Goal: Information Seeking & Learning: Learn about a topic

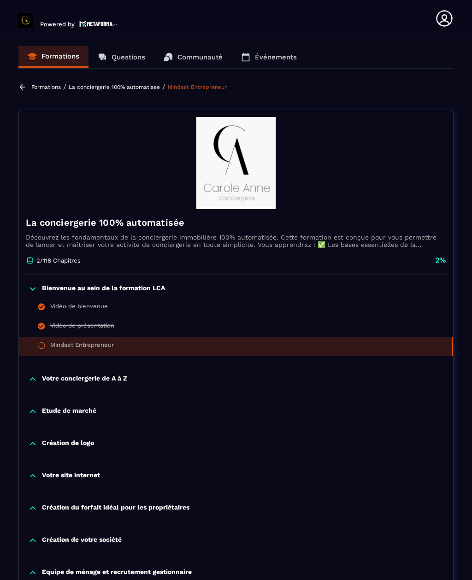
scroll to position [1, 0]
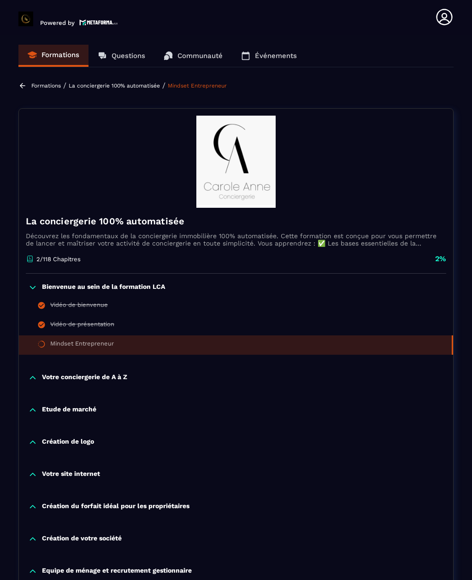
click at [112, 380] on p "Votre conciergerie de A à Z" at bounding box center [84, 377] width 85 height 9
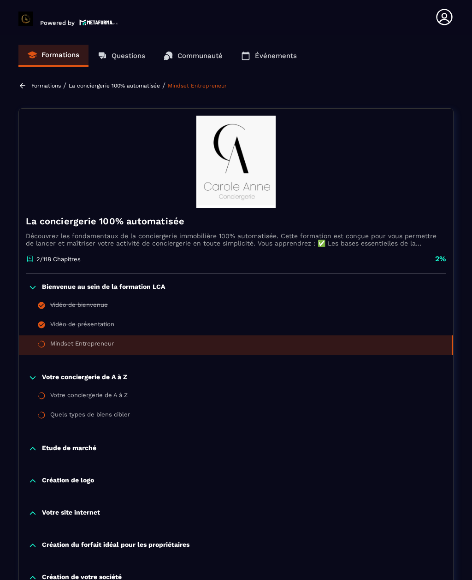
click at [117, 400] on div "Votre conciergerie de A à Z" at bounding box center [88, 397] width 77 height 10
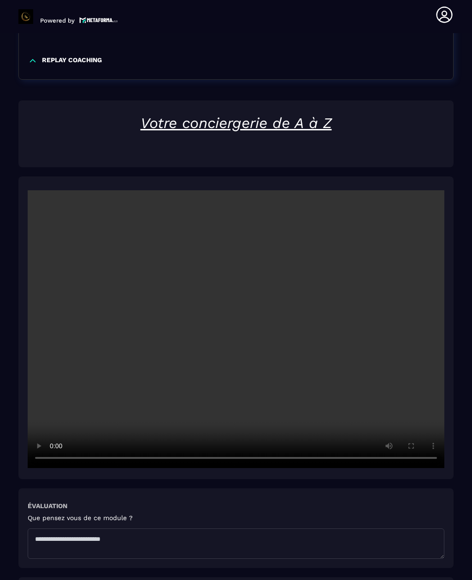
scroll to position [1128, 0]
click at [239, 306] on video at bounding box center [236, 329] width 417 height 278
click at [187, 368] on video at bounding box center [236, 329] width 417 height 278
click at [241, 307] on video at bounding box center [236, 329] width 417 height 278
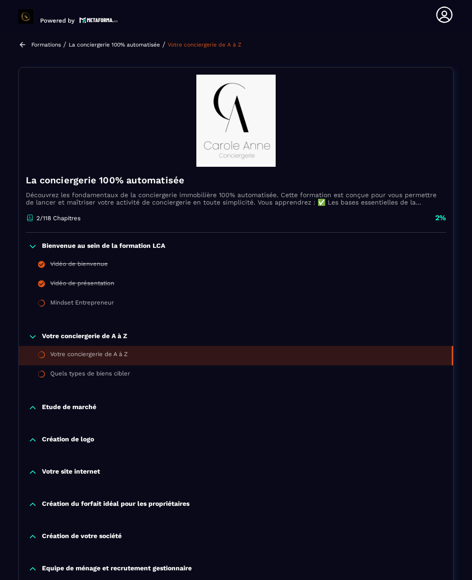
scroll to position [39, 0]
click at [444, 213] on p "2%" at bounding box center [440, 218] width 11 height 10
click at [433, 213] on div "2/118 Chapitres 2%" at bounding box center [236, 223] width 420 height 20
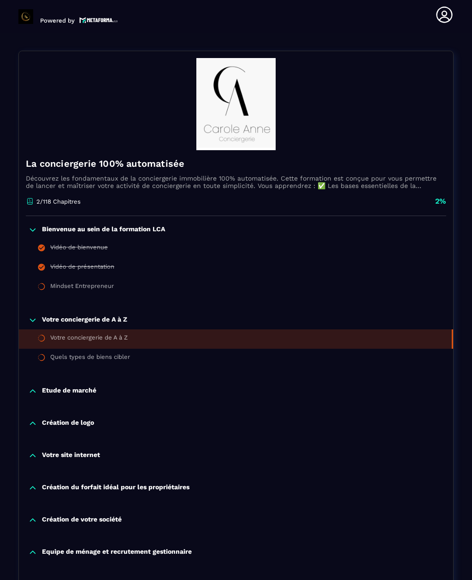
scroll to position [57, 0]
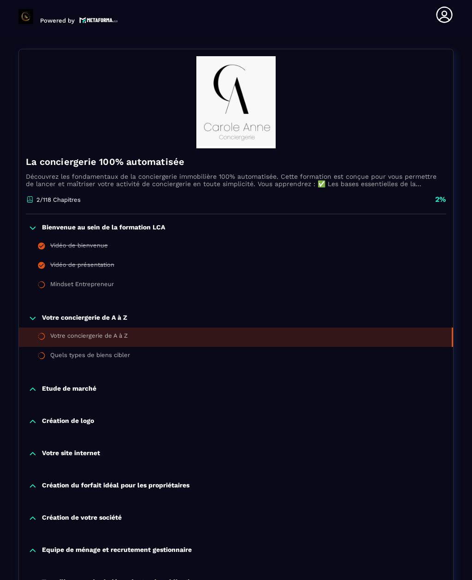
click at [50, 281] on div "Mindset Entrepreneur" at bounding box center [82, 286] width 64 height 10
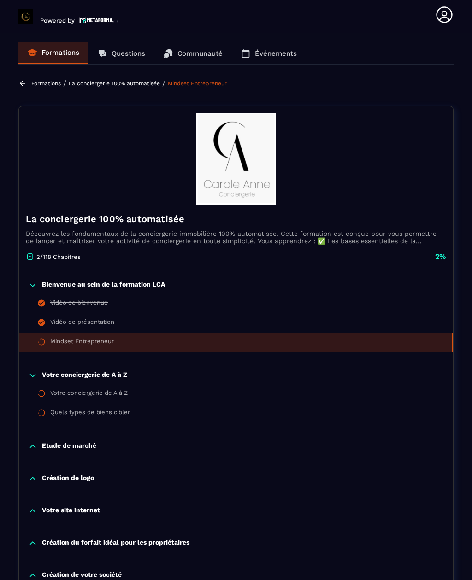
click at [128, 390] on div "Votre conciergerie de A à Z" at bounding box center [88, 395] width 77 height 10
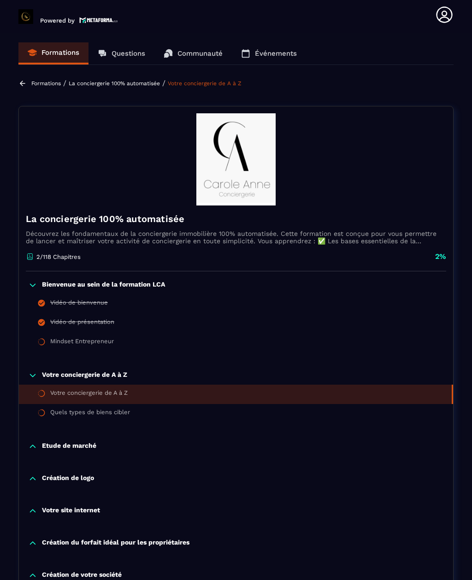
scroll to position [0, 0]
click at [447, 234] on div "La conciergerie 100% automatisée Découvrez les fondamentaux de la conciergerie …" at bounding box center [236, 238] width 434 height 66
click at [437, 251] on p "2%" at bounding box center [440, 256] width 11 height 10
click at [26, 252] on icon at bounding box center [30, 256] width 8 height 8
click at [64, 253] on p "2/118 Chapitres" at bounding box center [58, 256] width 44 height 7
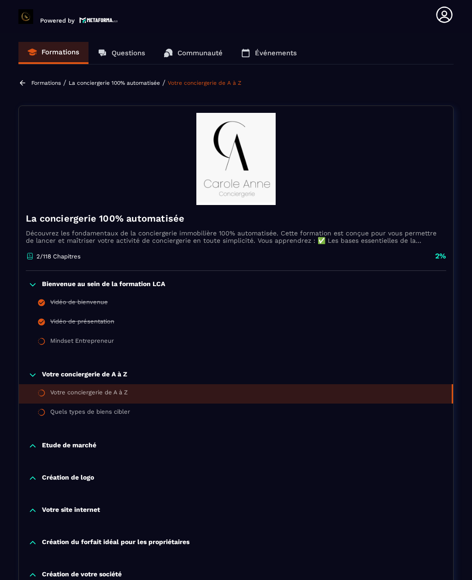
click at [30, 258] on icon at bounding box center [29, 259] width 5 height 2
click at [243, 148] on img at bounding box center [236, 159] width 420 height 92
click at [28, 332] on div "Bienvenue au sein de la formation LCA Vidéo de bienvenue Vidéo de présentation …" at bounding box center [236, 317] width 434 height 90
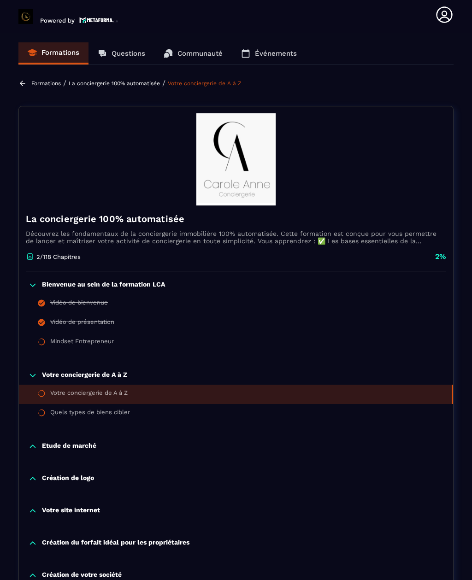
click at [42, 338] on icon at bounding box center [41, 342] width 8 height 8
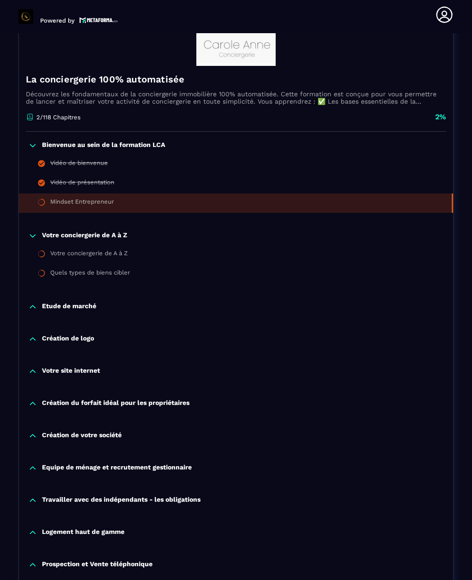
scroll to position [140, 0]
click at [308, 77] on div "La conciergerie 100% automatisée Découvrez les fondamentaux de la conciergerie …" at bounding box center [236, 99] width 434 height 66
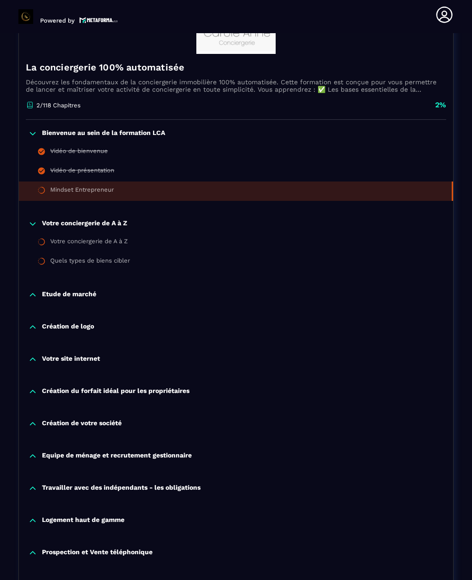
scroll to position [153, 0]
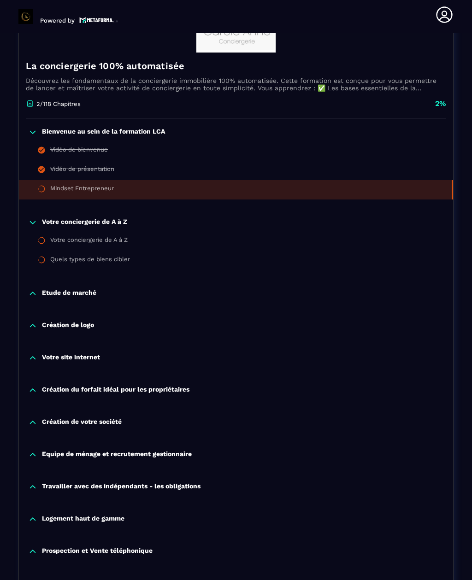
click at [424, 99] on div "2/118 Chapitres 2%" at bounding box center [236, 109] width 420 height 20
click at [62, 77] on p "Découvrez les fondamentaux de la conciergerie immobilière 100% automatisée. Cet…" at bounding box center [236, 84] width 420 height 15
click at [67, 101] on p "2/118 Chapitres" at bounding box center [58, 104] width 44 height 7
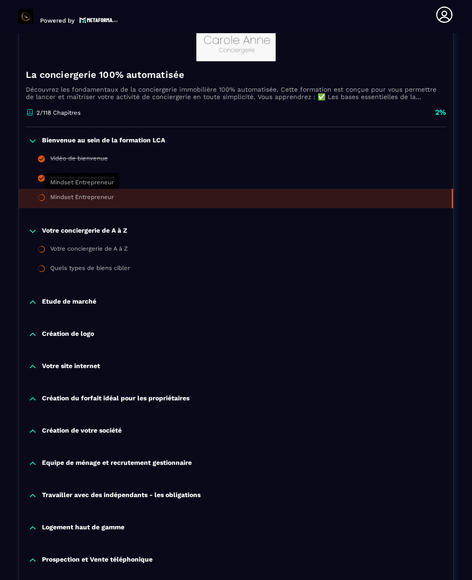
scroll to position [144, 0]
click at [192, 108] on div "2/118 Chapitres 2%" at bounding box center [236, 118] width 420 height 20
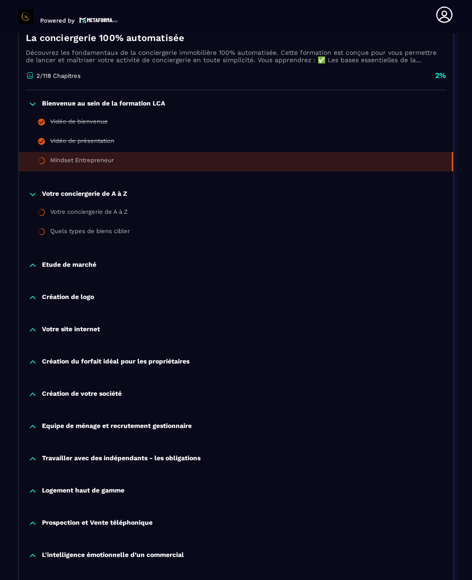
scroll to position [181, 0]
click at [444, 133] on li "Vidéo de présentation" at bounding box center [236, 142] width 434 height 19
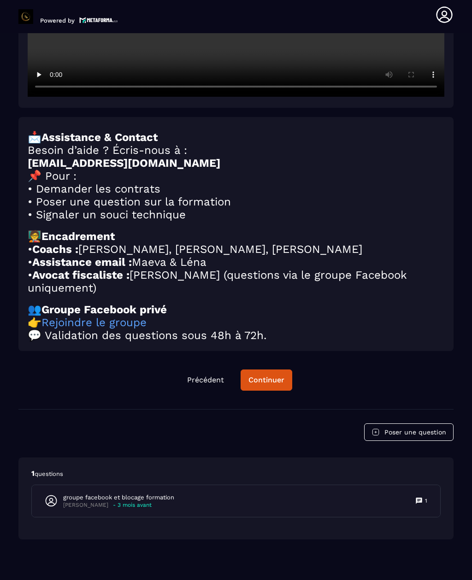
scroll to position [1423, 0]
click at [272, 376] on div "Continuer" at bounding box center [267, 380] width 36 height 9
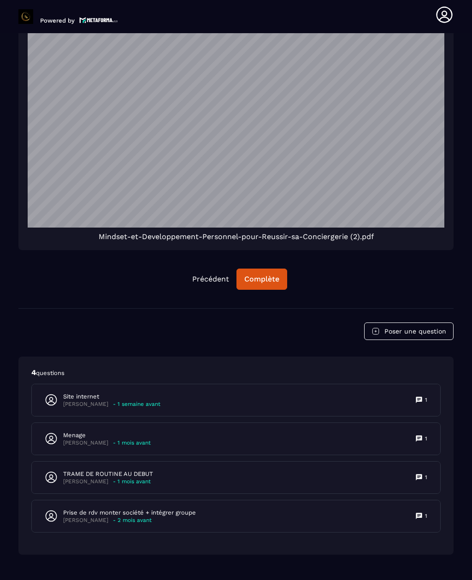
scroll to position [1808, 0]
click at [269, 275] on div "Complète" at bounding box center [261, 279] width 35 height 9
click at [270, 275] on div "Continuer" at bounding box center [262, 279] width 36 height 9
click at [264, 269] on button "Continuer" at bounding box center [262, 279] width 52 height 21
click at [264, 275] on div "Continuer" at bounding box center [262, 279] width 36 height 9
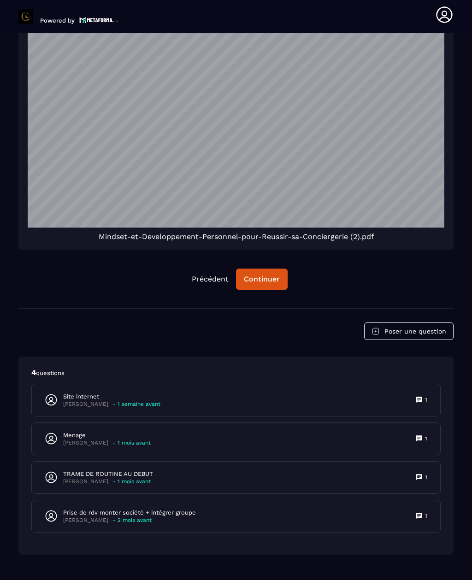
click at [265, 275] on div "Continuer" at bounding box center [262, 279] width 36 height 9
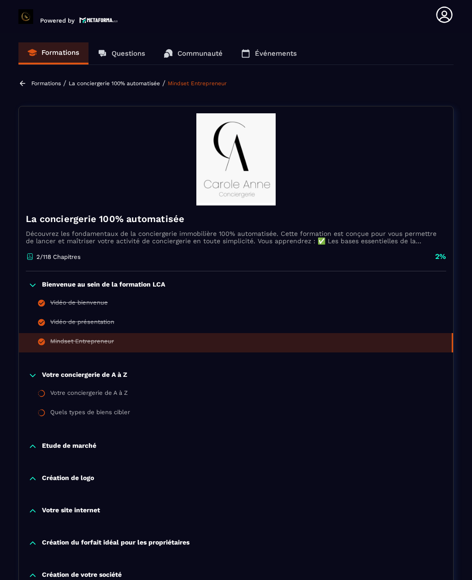
scroll to position [0, 0]
click at [116, 371] on p "Votre conciergerie de A à Z" at bounding box center [84, 375] width 85 height 9
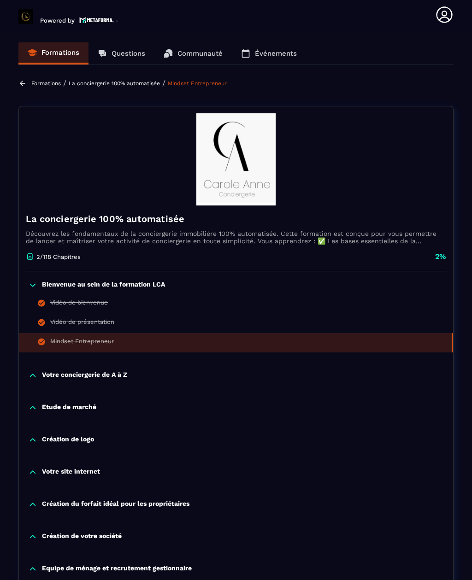
click at [123, 371] on p "Votre conciergerie de A à Z" at bounding box center [84, 375] width 85 height 9
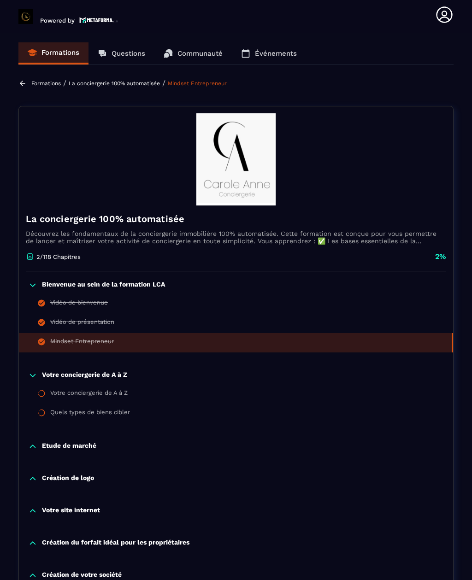
click at [67, 390] on div "Votre conciergerie de A à Z" at bounding box center [88, 395] width 77 height 10
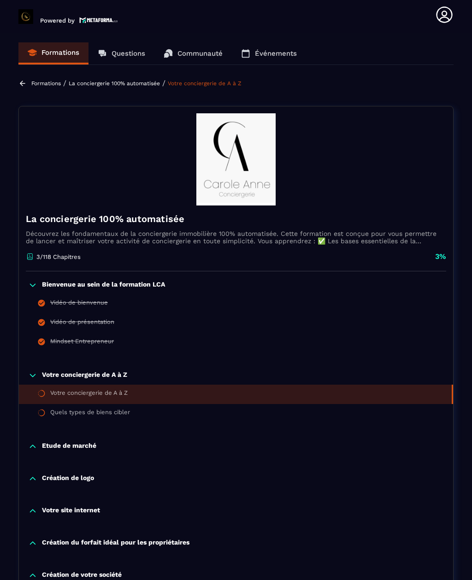
scroll to position [1, 0]
